Goal: Check status: Check status

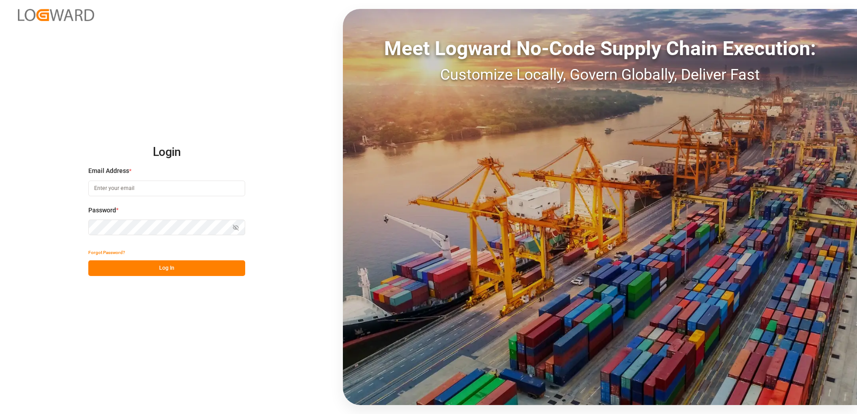
drag, startPoint x: 0, startPoint y: 0, endPoint x: 146, endPoint y: 187, distance: 237.7
click at [146, 187] on input at bounding box center [166, 189] width 157 height 16
type input "[PERSON_NAME][EMAIL_ADDRESS][PERSON_NAME][DOMAIN_NAME]"
click at [134, 264] on button "Log In" at bounding box center [166, 269] width 157 height 16
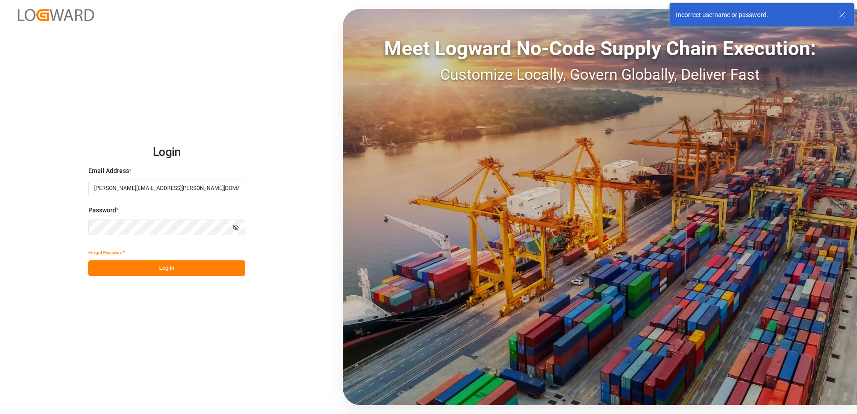
click at [73, 221] on div "Login Email Address * [PERSON_NAME][EMAIL_ADDRESS][PERSON_NAME][DOMAIN_NAME] Pa…" at bounding box center [428, 207] width 857 height 414
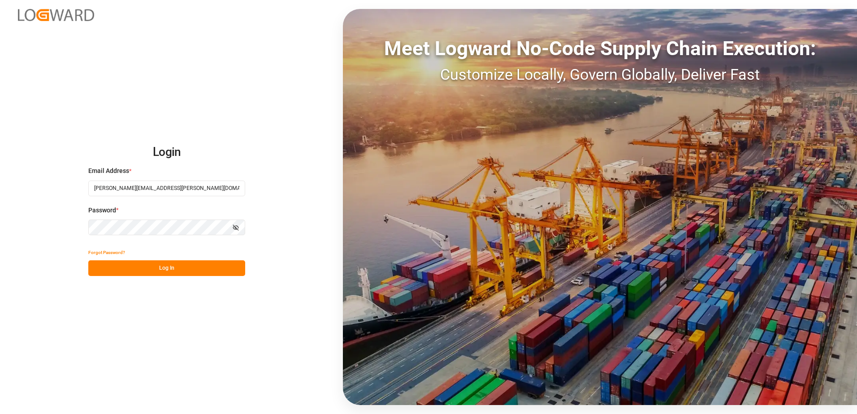
click at [238, 228] on icon "button" at bounding box center [236, 228] width 6 height 6
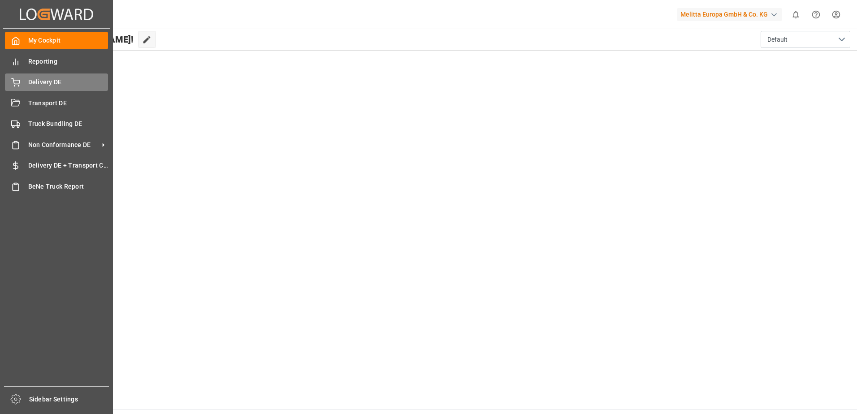
click at [15, 89] on div "Delivery DE Delivery DE" at bounding box center [56, 82] width 103 height 17
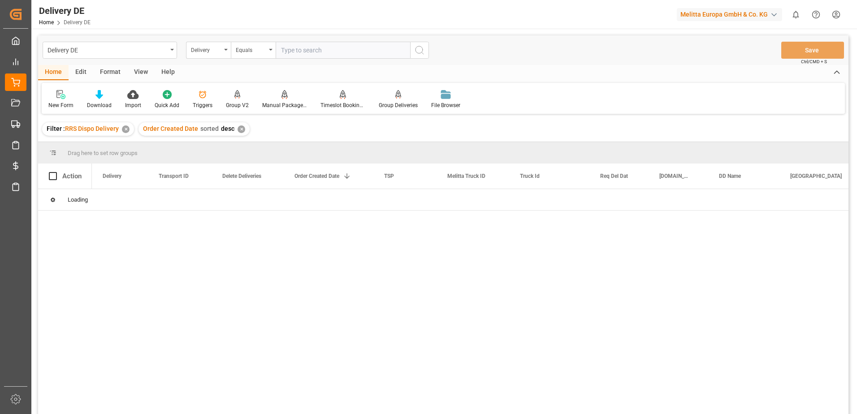
click at [292, 52] on input "text" at bounding box center [343, 50] width 135 height 17
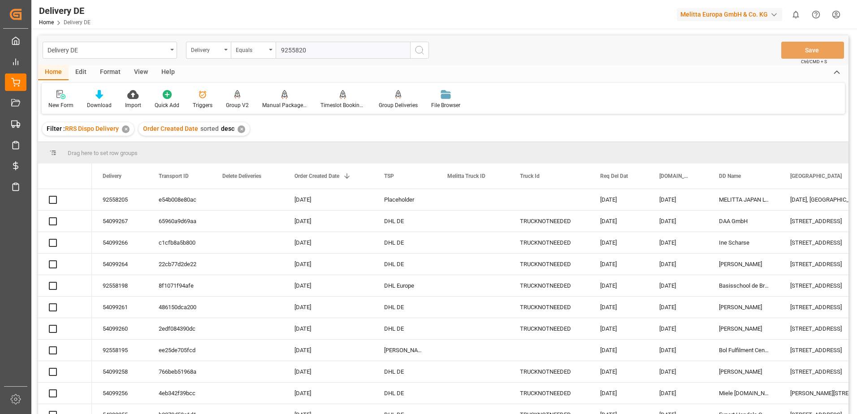
type input "92558205"
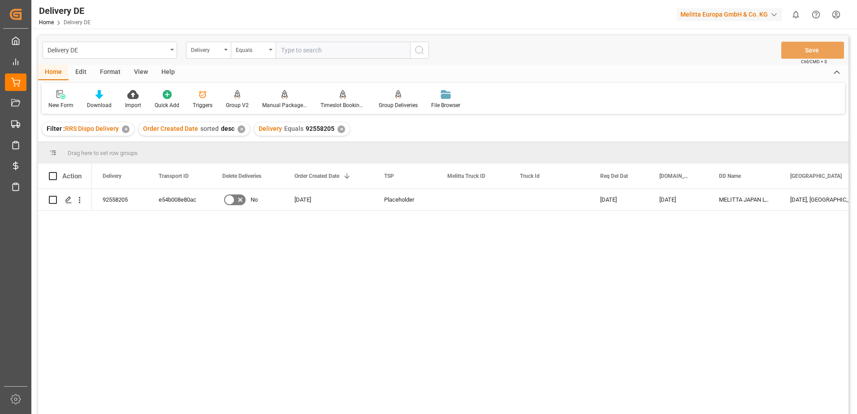
click at [119, 198] on div "92558205" at bounding box center [120, 199] width 56 height 21
click at [161, 197] on div "e54b008e80ac" at bounding box center [180, 199] width 64 height 21
click at [122, 199] on div "92558205" at bounding box center [120, 199] width 56 height 21
click at [191, 197] on div "e54b008e80ac" at bounding box center [180, 199] width 64 height 21
click at [339, 128] on div "✕" at bounding box center [342, 130] width 8 height 8
